Goal: Task Accomplishment & Management: Manage account settings

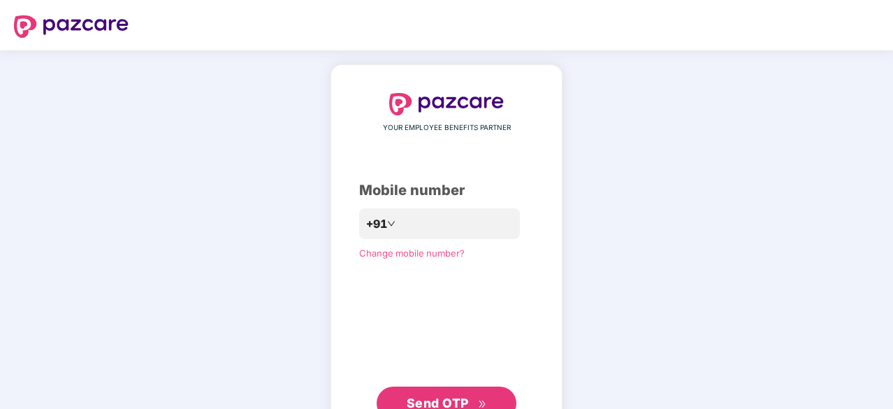
click at [454, 401] on span "Send OTP" at bounding box center [438, 403] width 62 height 15
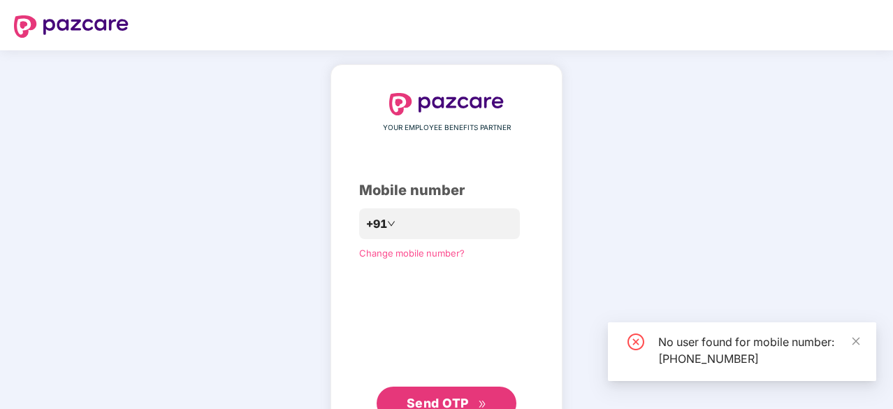
scroll to position [52, 0]
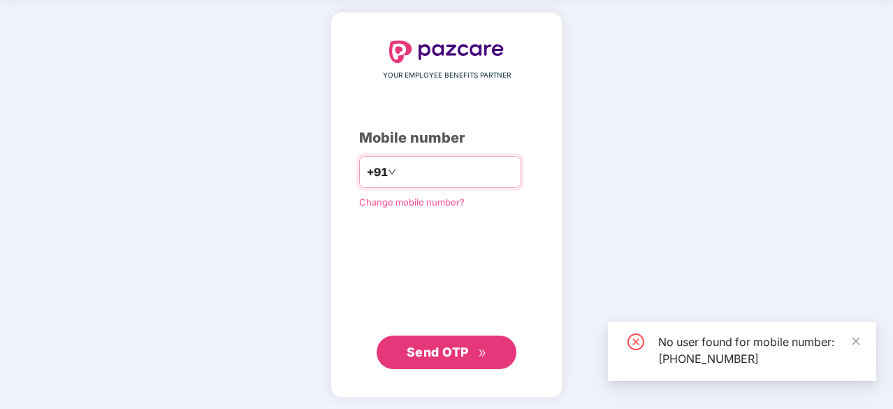
click at [467, 166] on input "**********" at bounding box center [456, 172] width 115 height 22
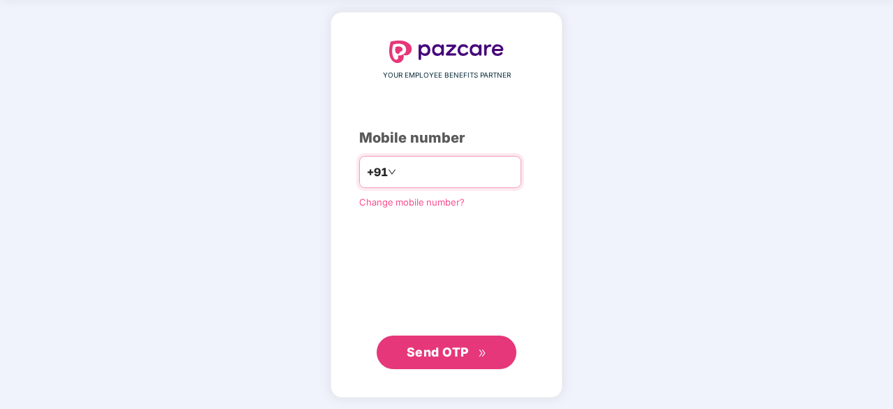
type input "*"
type input "**********"
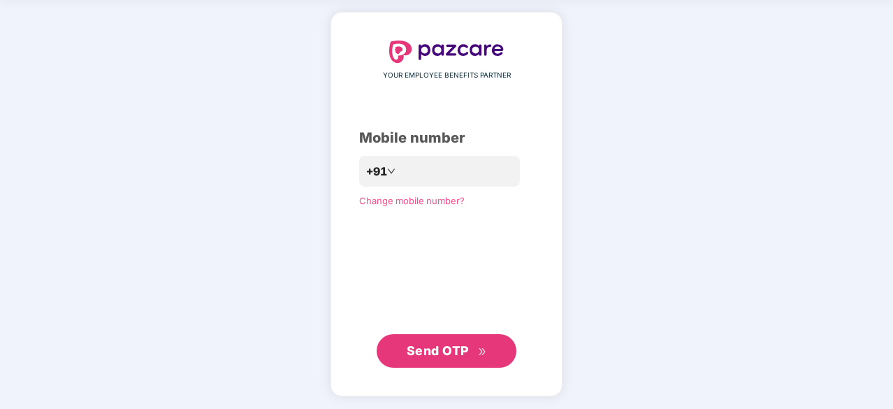
click at [465, 345] on span "Send OTP" at bounding box center [438, 350] width 62 height 15
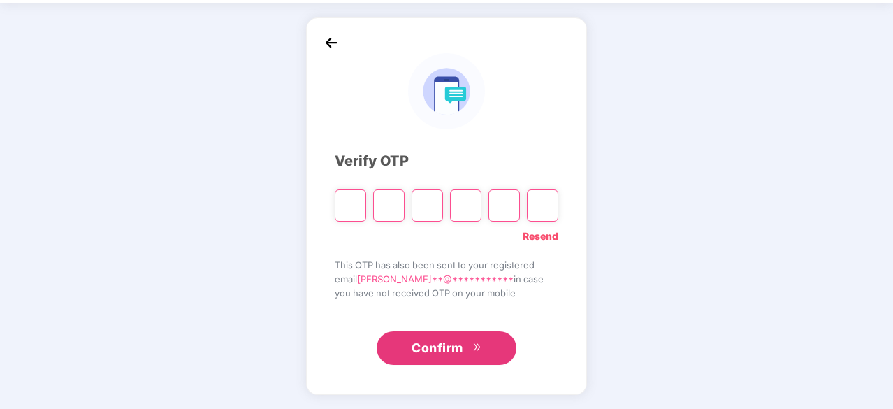
scroll to position [46, 0]
type input "*"
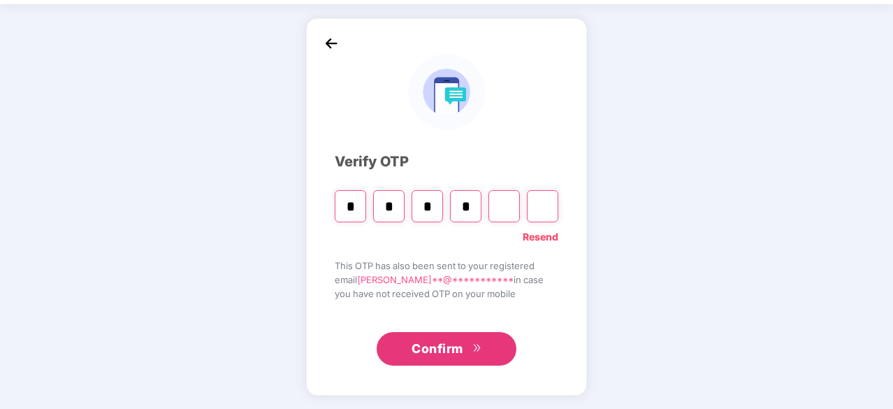
type input "*"
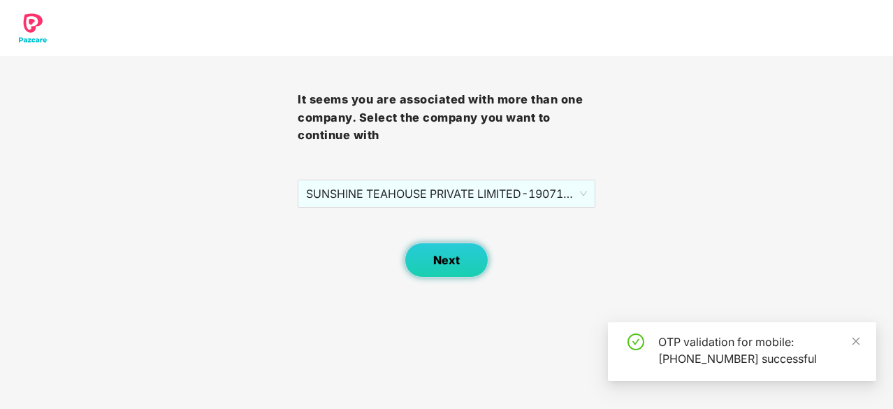
click at [453, 254] on span "Next" at bounding box center [446, 260] width 27 height 13
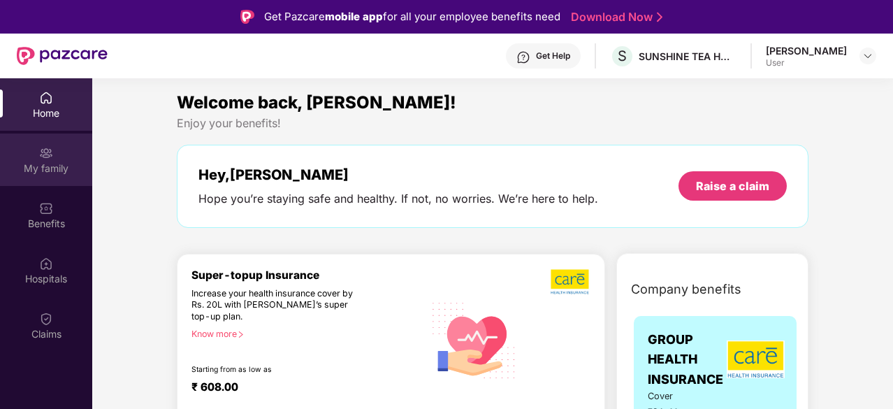
click at [47, 164] on div "My family" at bounding box center [46, 168] width 92 height 14
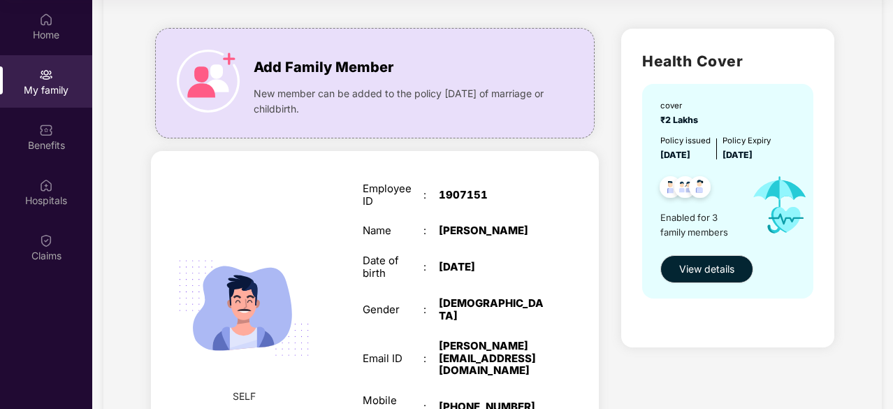
scroll to position [60, 0]
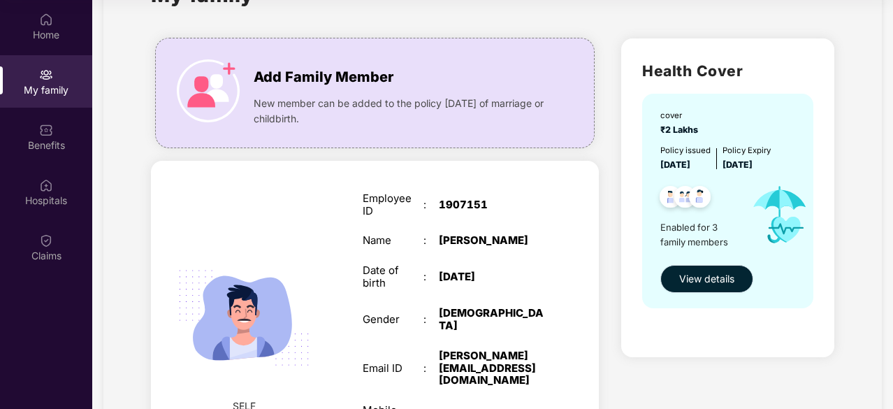
click at [734, 282] on button "View details" at bounding box center [706, 279] width 93 height 28
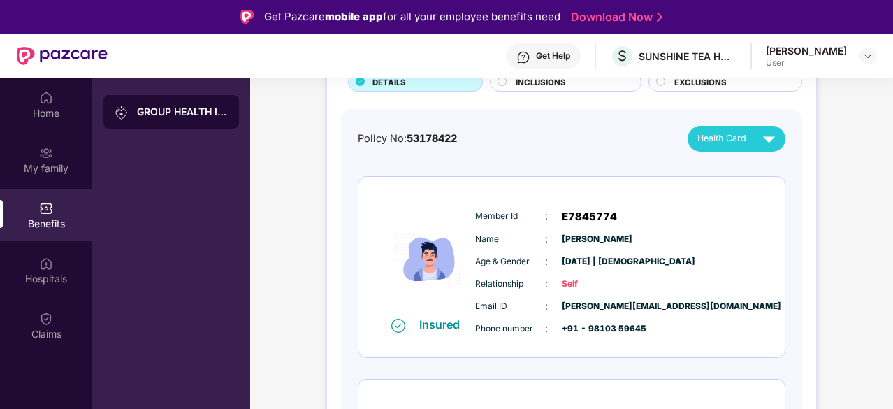
scroll to position [108, 0]
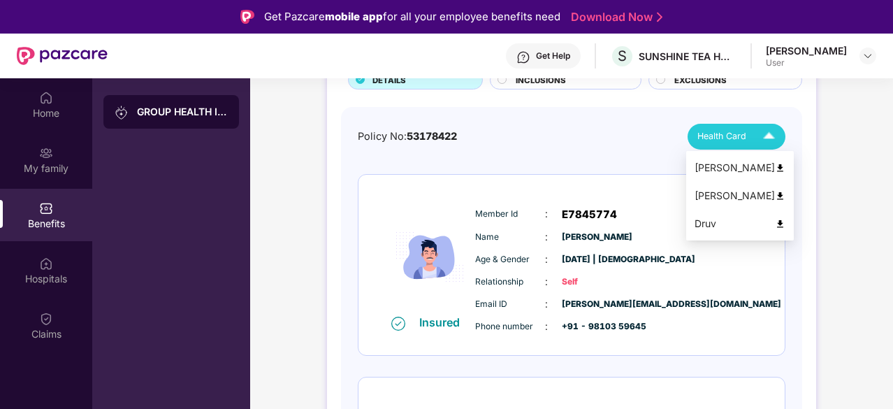
click at [740, 142] on span "Health Card" at bounding box center [721, 136] width 49 height 14
click at [775, 168] on img at bounding box center [780, 168] width 10 height 10
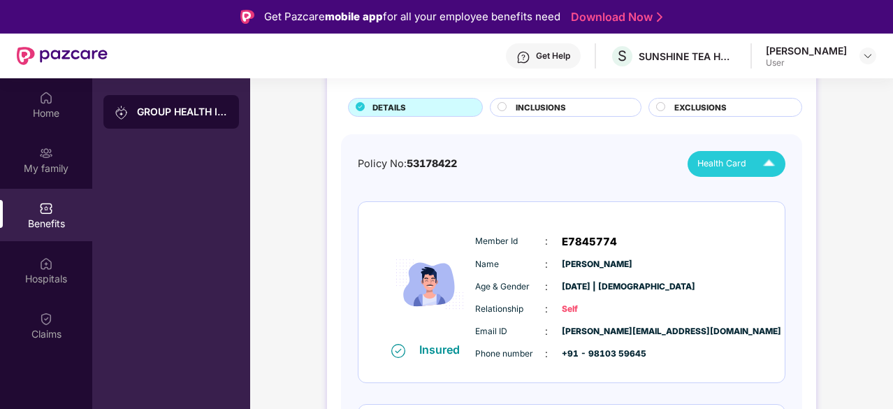
scroll to position [118, 0]
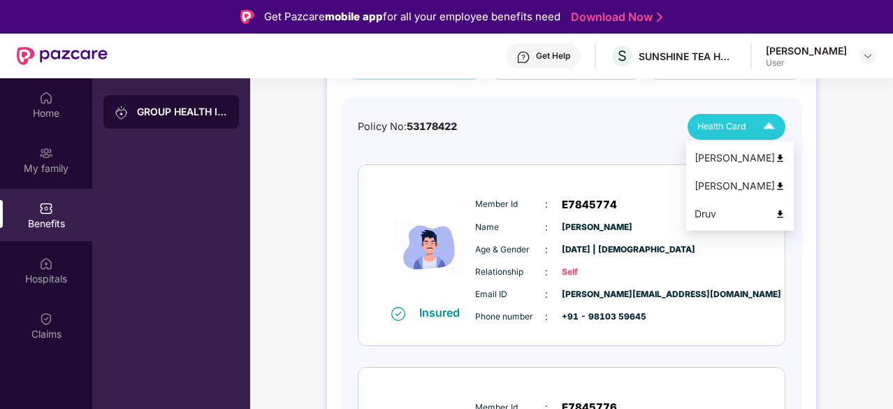
click at [751, 119] on div "Health Card" at bounding box center [739, 127] width 84 height 24
click at [775, 183] on img at bounding box center [780, 186] width 10 height 10
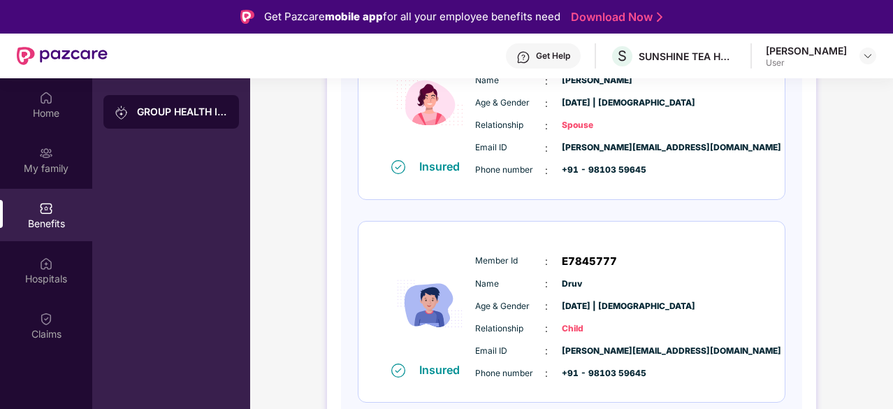
scroll to position [0, 0]
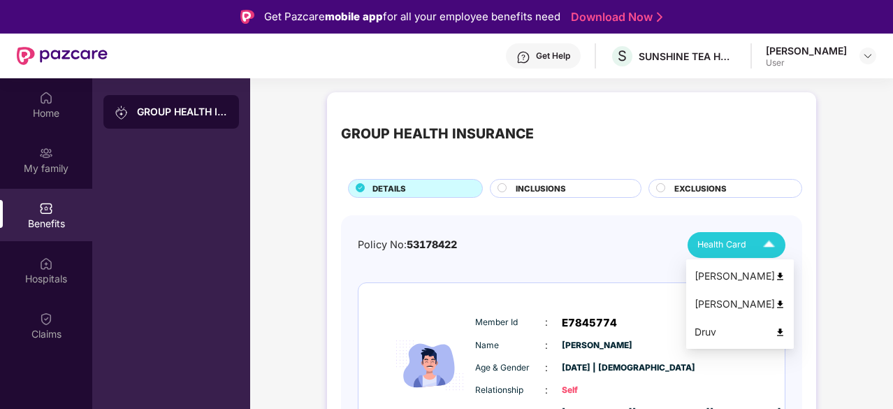
click at [745, 251] on div "Health Card" at bounding box center [739, 245] width 84 height 24
click at [775, 333] on img at bounding box center [780, 332] width 10 height 10
